Goal: Transaction & Acquisition: Purchase product/service

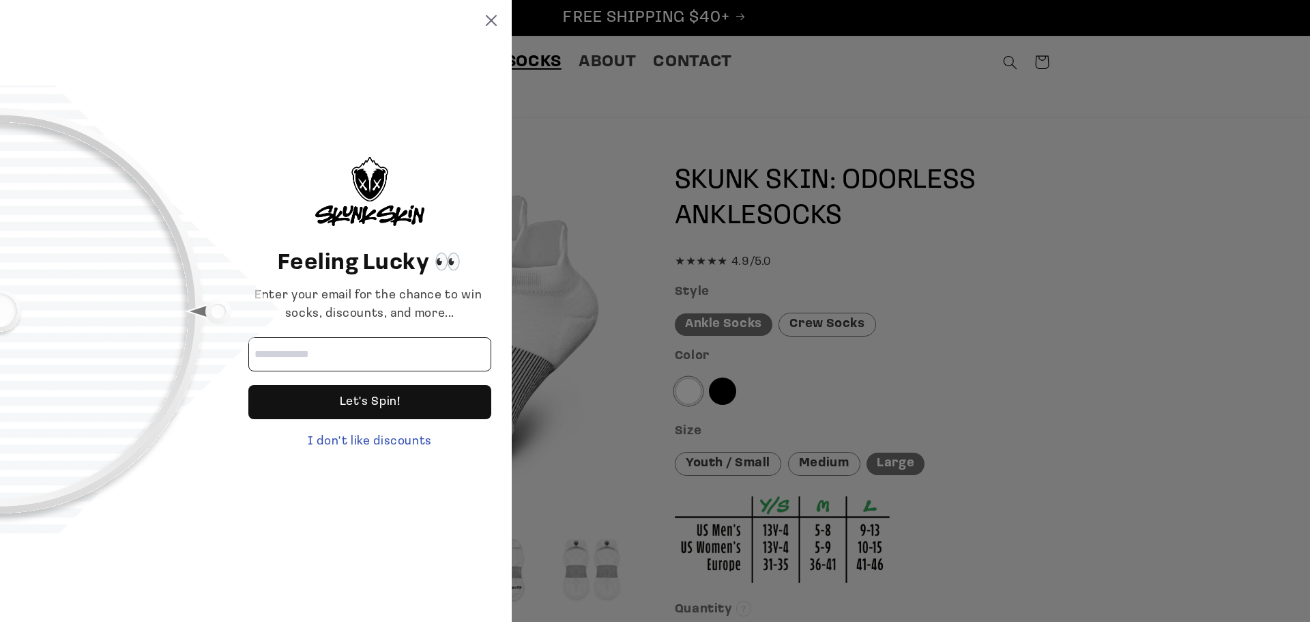
click at [290, 349] on input "Email address" at bounding box center [369, 354] width 243 height 34
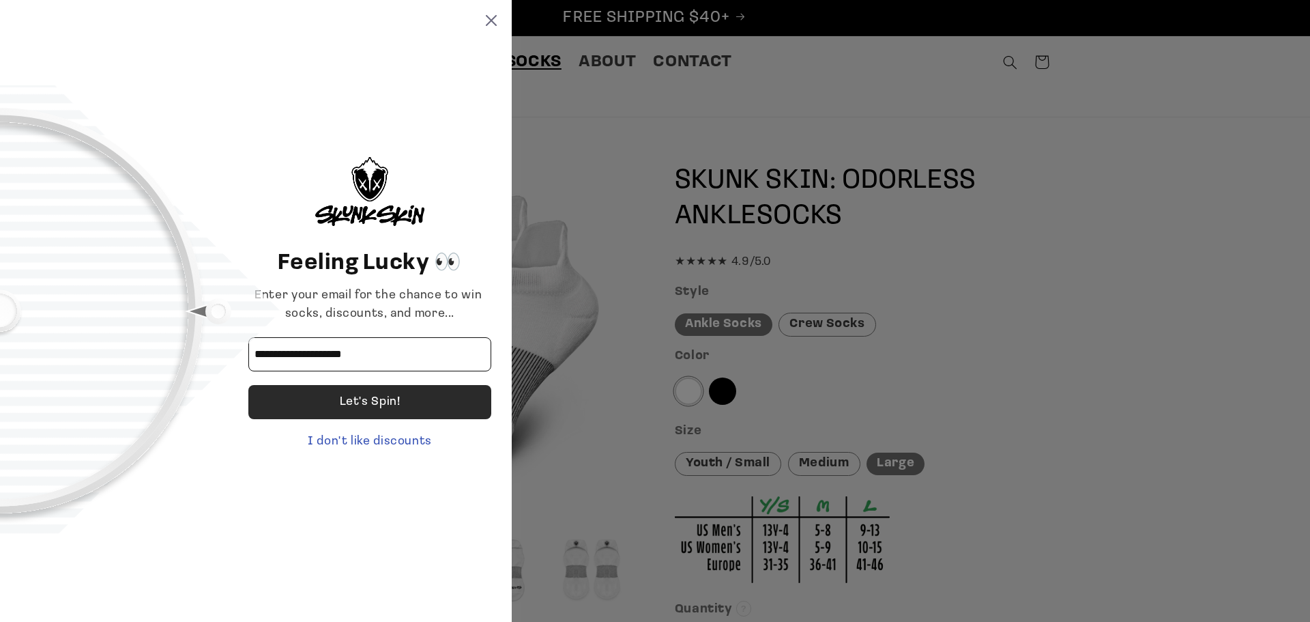
type input "**********"
click at [378, 402] on div "Let's Spin!" at bounding box center [370, 402] width 61 height 34
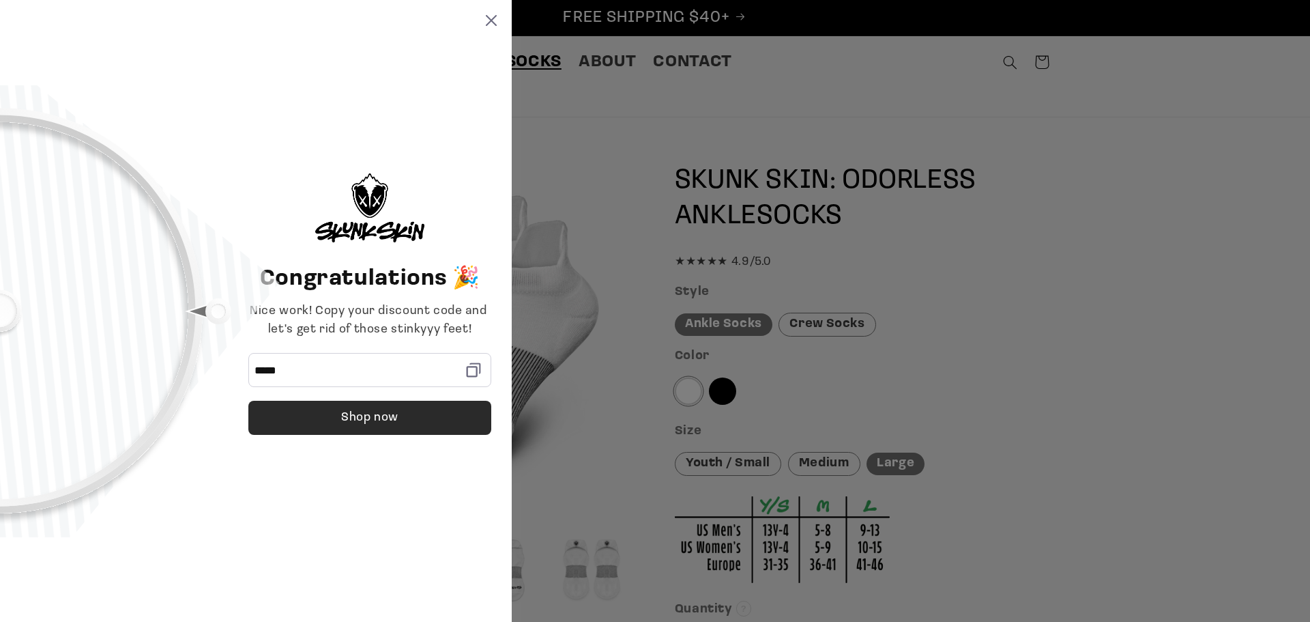
click at [387, 422] on div "Shop now" at bounding box center [369, 418] width 57 height 34
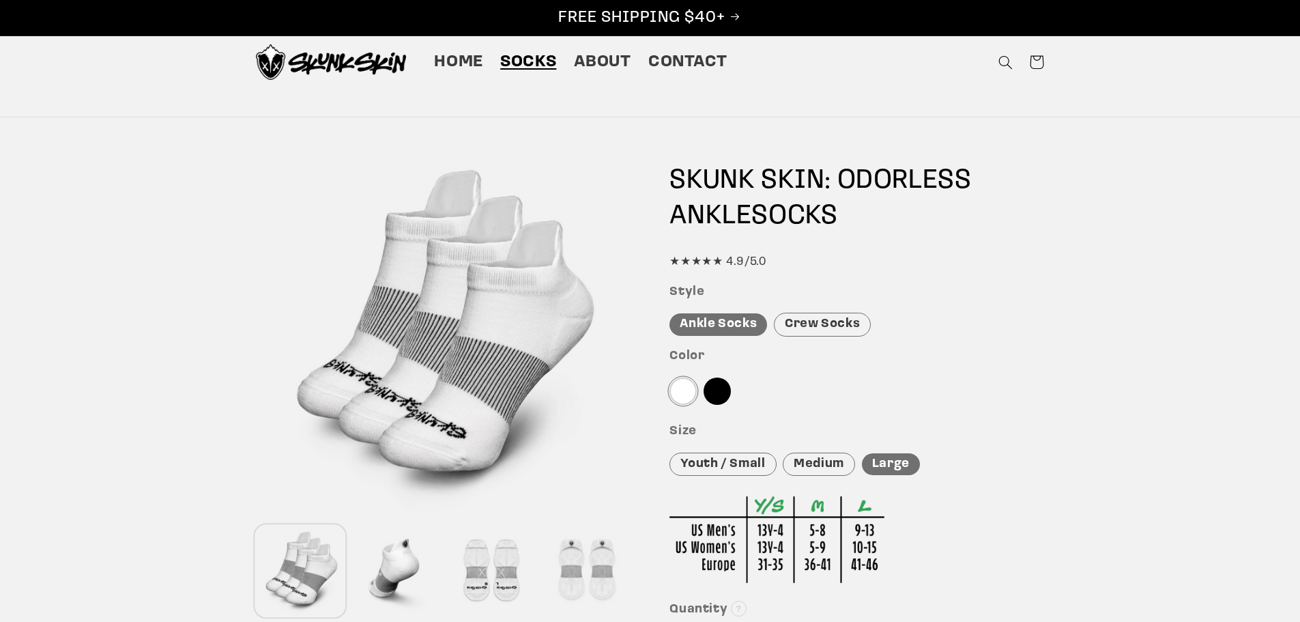
click at [530, 59] on span "Socks" at bounding box center [528, 62] width 56 height 21
click at [828, 319] on div "Crew Socks" at bounding box center [822, 325] width 97 height 24
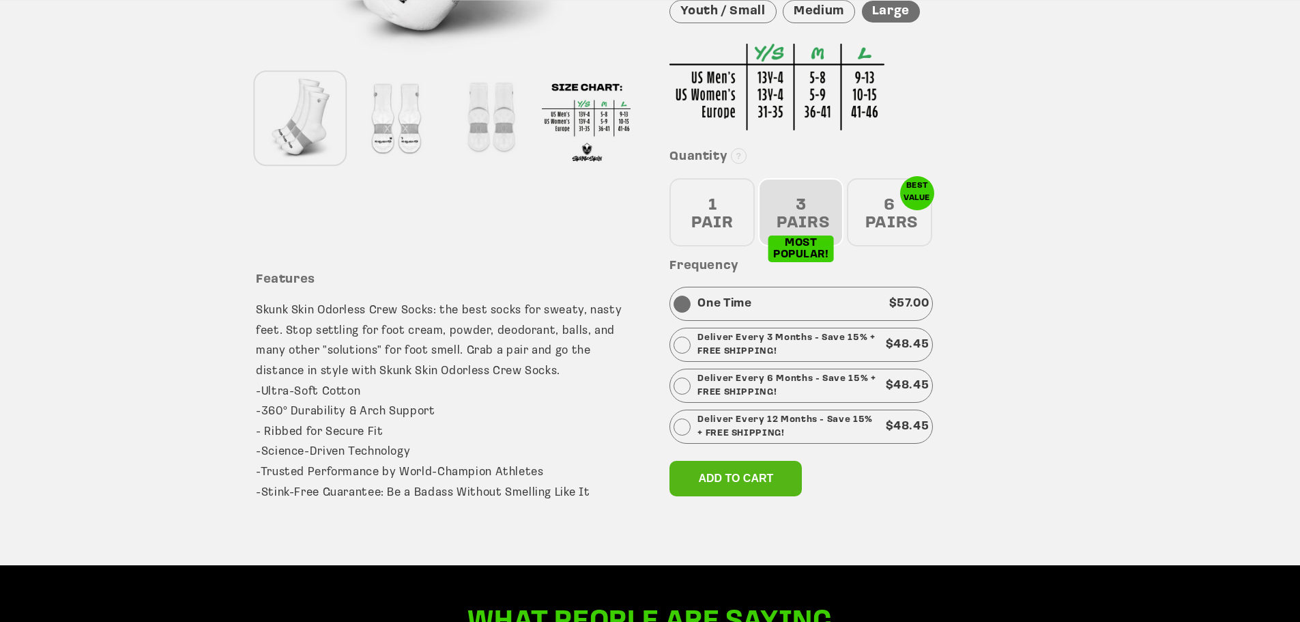
scroll to position [478, 0]
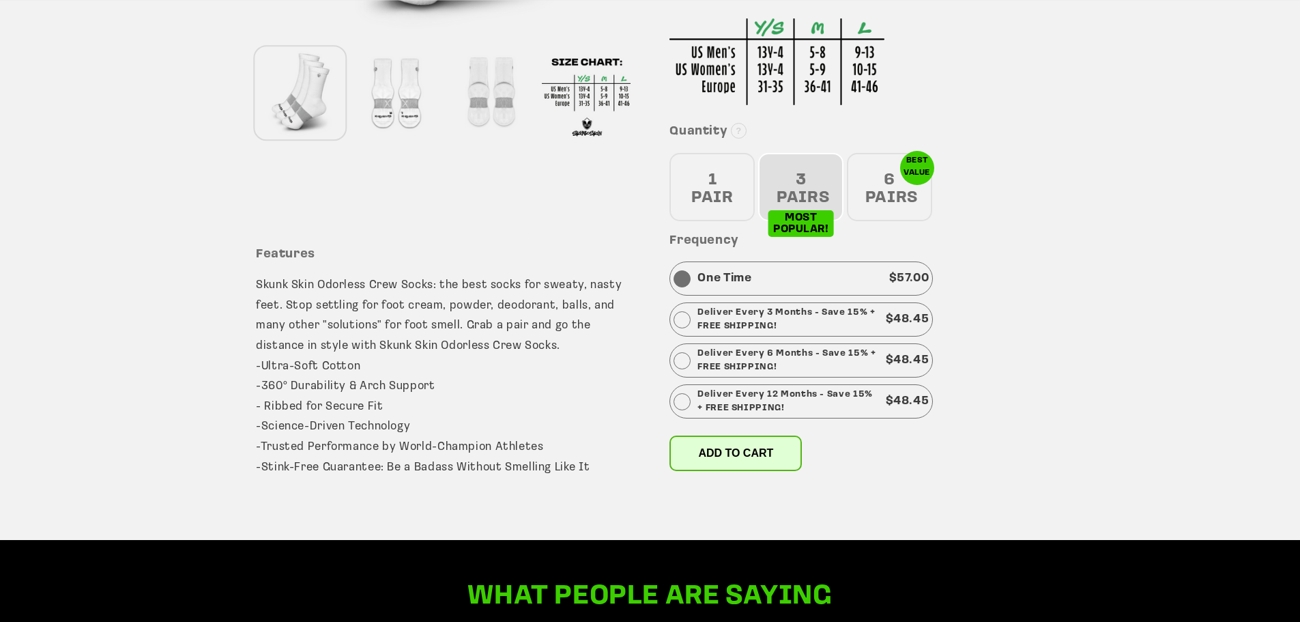
click at [755, 450] on span "Add to cart" at bounding box center [735, 453] width 75 height 12
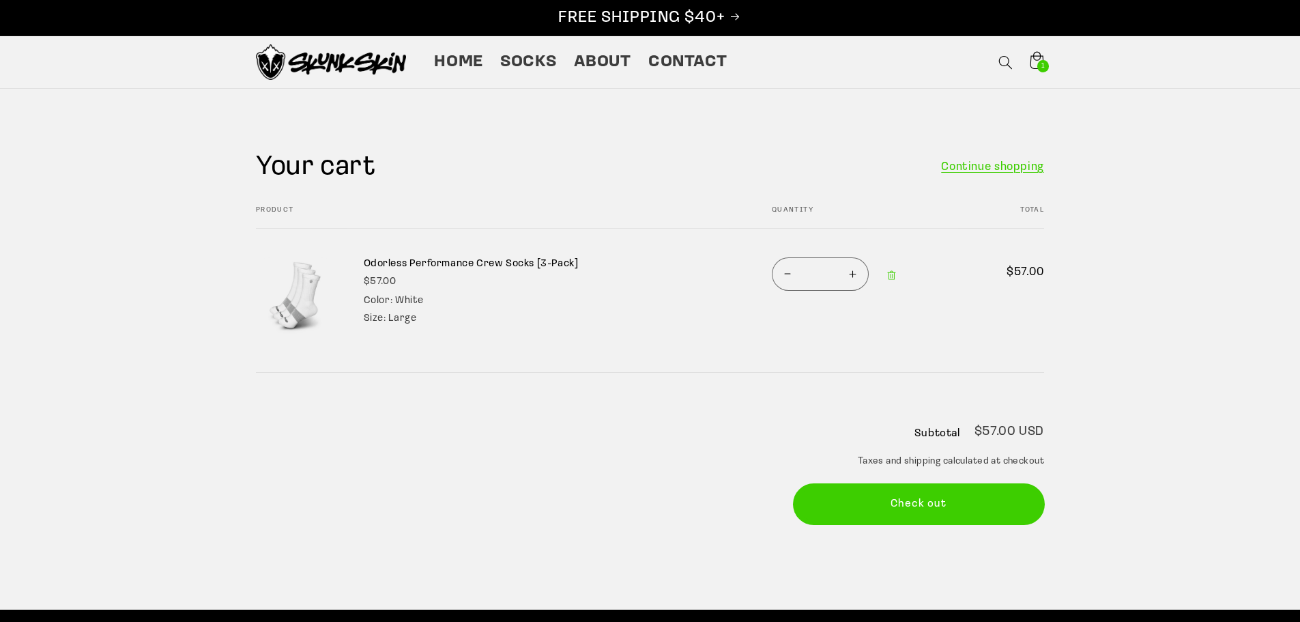
click at [901, 489] on button "Check out" at bounding box center [919, 504] width 251 height 40
